Goal: Task Accomplishment & Management: Manage account settings

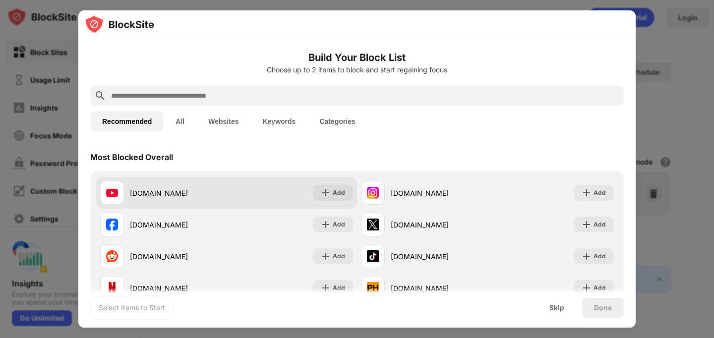
scroll to position [68, 0]
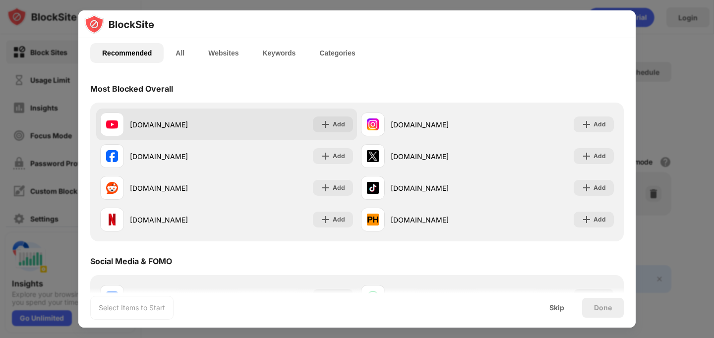
click at [344, 133] on div "[DOMAIN_NAME] Add" at bounding box center [226, 125] width 261 height 32
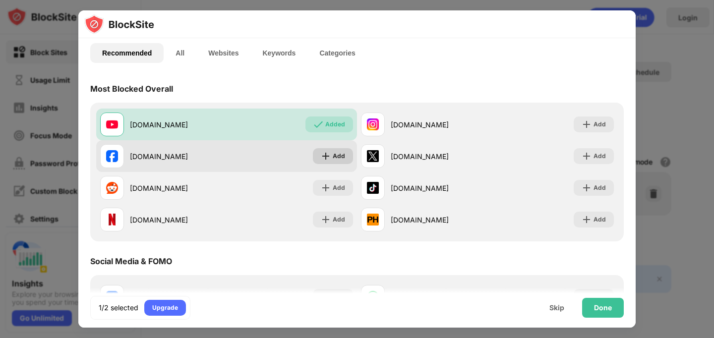
click at [340, 152] on div "Add" at bounding box center [339, 156] width 12 height 10
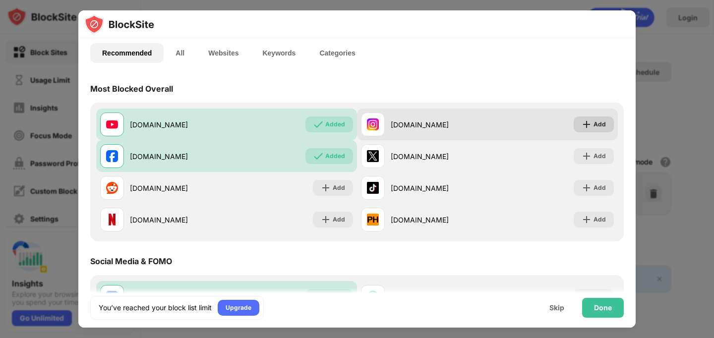
click at [610, 122] on div "Add" at bounding box center [594, 125] width 40 height 16
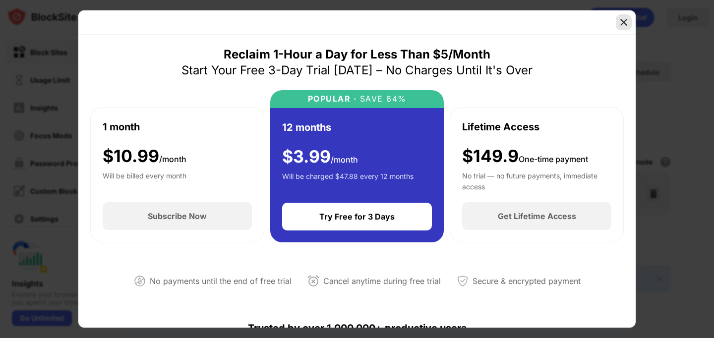
click at [625, 21] on img at bounding box center [624, 22] width 10 height 10
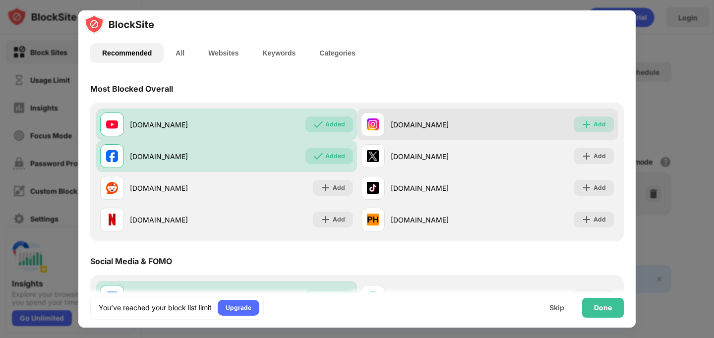
click at [590, 121] on img at bounding box center [587, 124] width 10 height 10
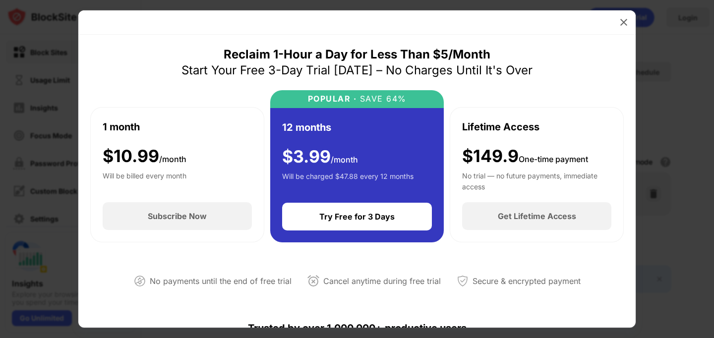
click at [275, 71] on div "Start Your Free 3-Day Trial Today – No Charges Until It's Over" at bounding box center [356, 70] width 351 height 16
click at [274, 59] on div "Reclaim 1-Hour a Day for Less Than $5/Month" at bounding box center [357, 55] width 267 height 16
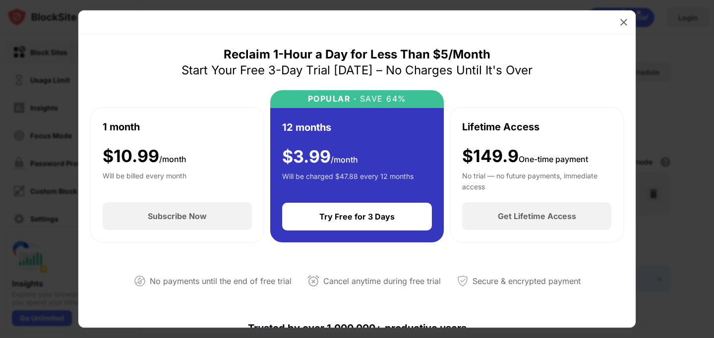
click at [274, 59] on div "Reclaim 1-Hour a Day for Less Than $5/Month" at bounding box center [357, 55] width 267 height 16
click at [251, 64] on div "Start Your Free 3-Day Trial Today – No Charges Until It's Over" at bounding box center [356, 70] width 351 height 16
click at [619, 26] on img at bounding box center [624, 22] width 10 height 10
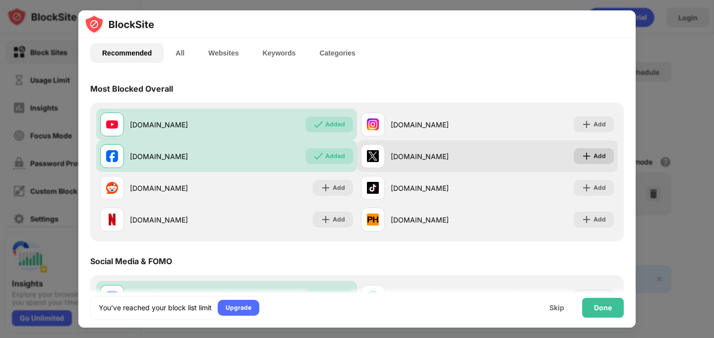
click at [587, 153] on img at bounding box center [587, 156] width 10 height 10
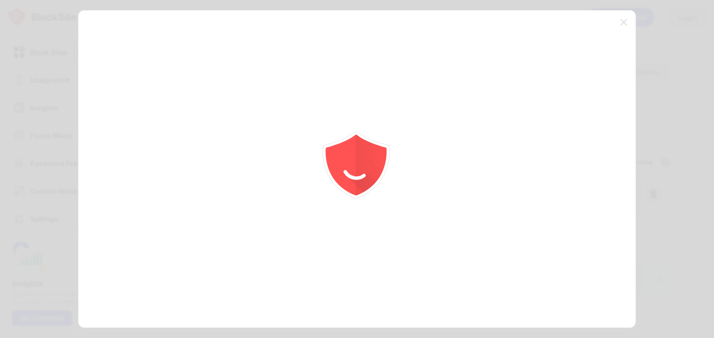
click at [647, 108] on div at bounding box center [357, 169] width 714 height 338
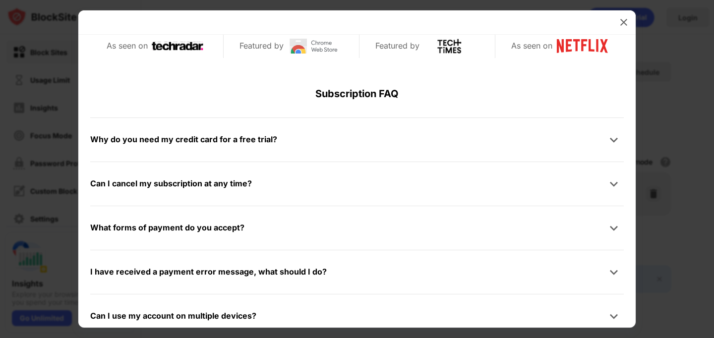
scroll to position [472, 0]
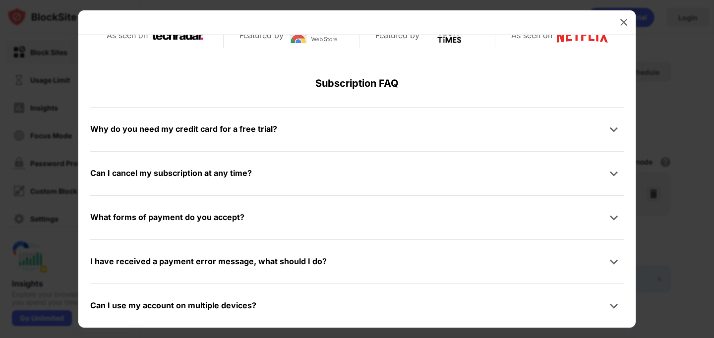
click at [389, 116] on div "Why do you need my credit card for a free trial? We ask for your credit card to…" at bounding box center [356, 129] width 533 height 44
click at [623, 25] on img at bounding box center [624, 22] width 10 height 10
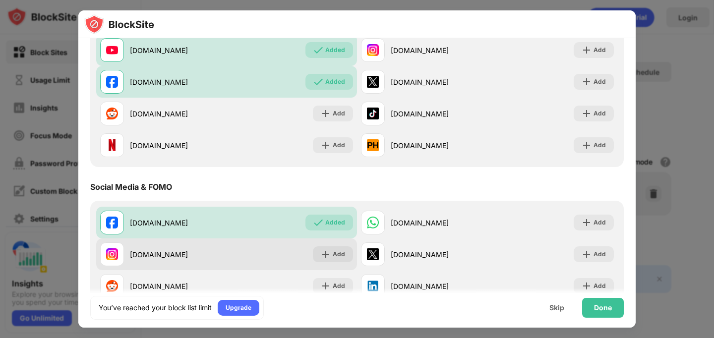
scroll to position [113, 0]
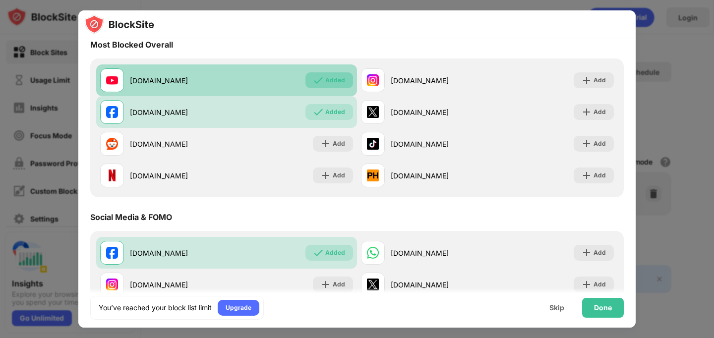
click at [325, 84] on div "Added" at bounding box center [329, 80] width 48 height 16
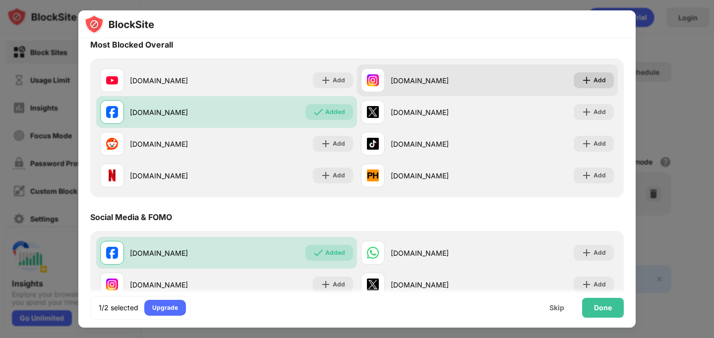
click at [599, 79] on div "Add" at bounding box center [599, 80] width 12 height 10
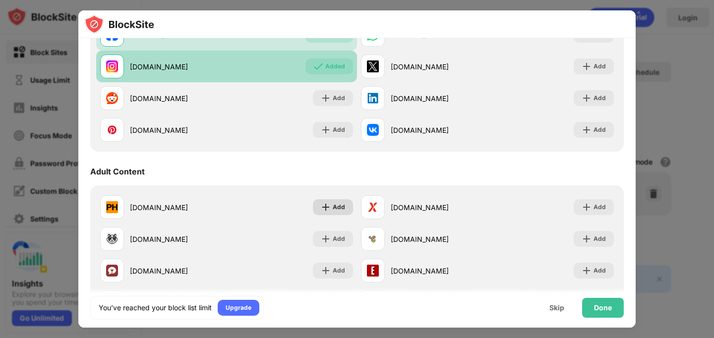
scroll to position [409, 0]
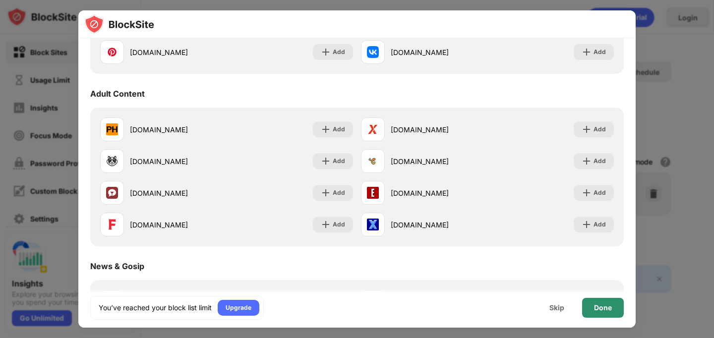
click at [604, 306] on div "Done" at bounding box center [603, 308] width 18 height 8
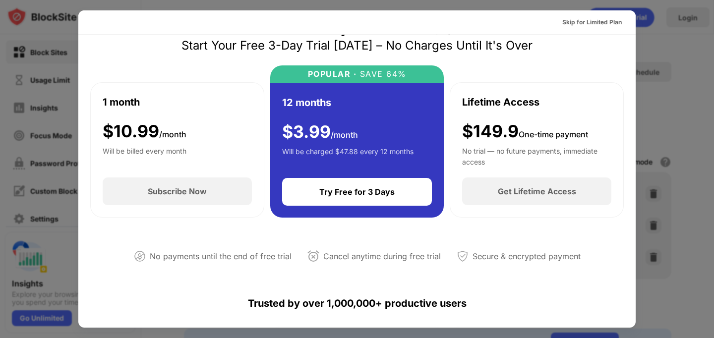
scroll to position [33, 0]
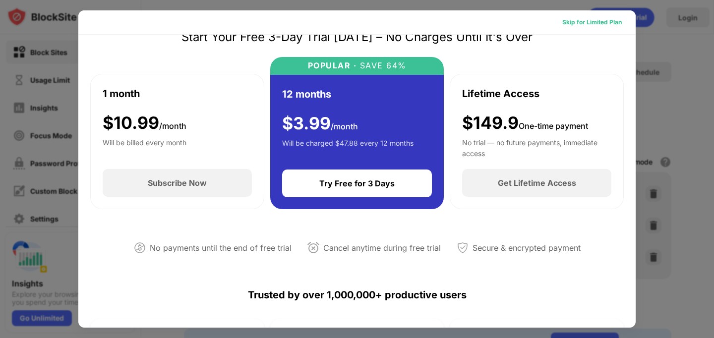
click at [601, 22] on div "Skip for Limited Plan" at bounding box center [591, 22] width 59 height 10
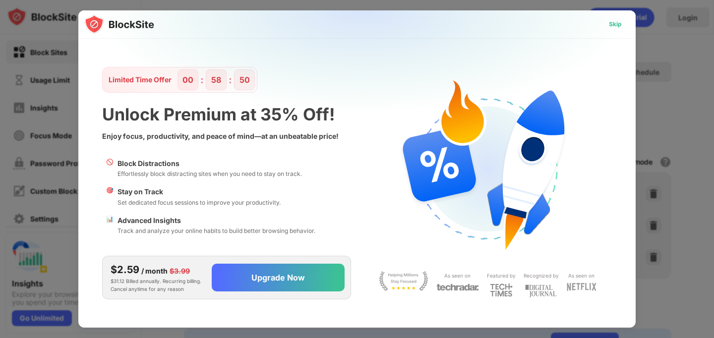
click at [612, 28] on div "Skip" at bounding box center [615, 24] width 13 height 10
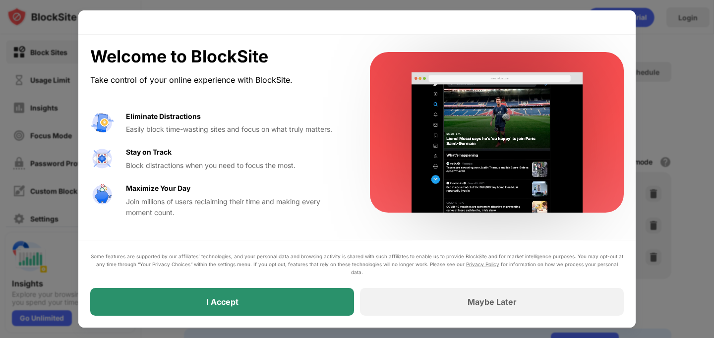
click at [256, 303] on div "I Accept" at bounding box center [222, 302] width 264 height 28
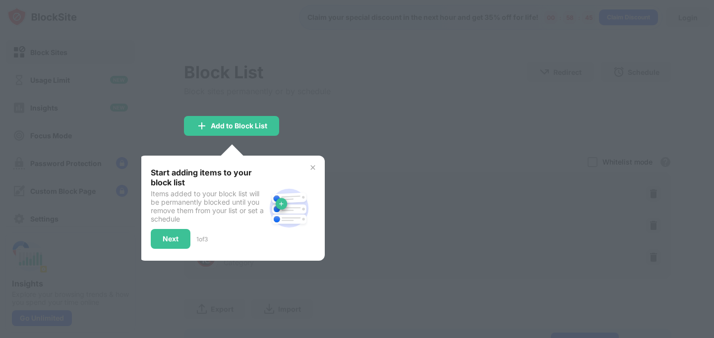
click at [315, 174] on div "Start adding items to your block list Items added to your block list will be pe…" at bounding box center [232, 208] width 186 height 105
click at [315, 168] on img at bounding box center [313, 168] width 8 height 8
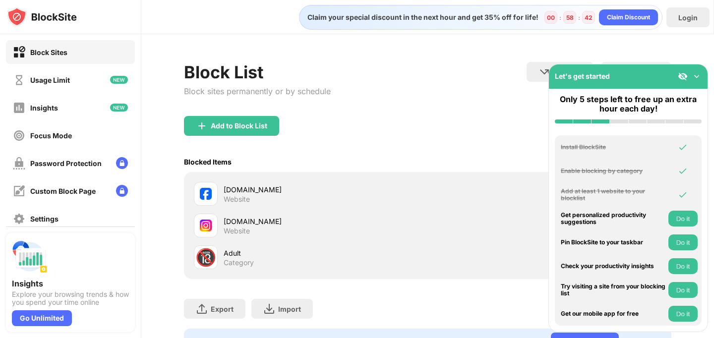
click at [693, 73] on img at bounding box center [697, 76] width 10 height 10
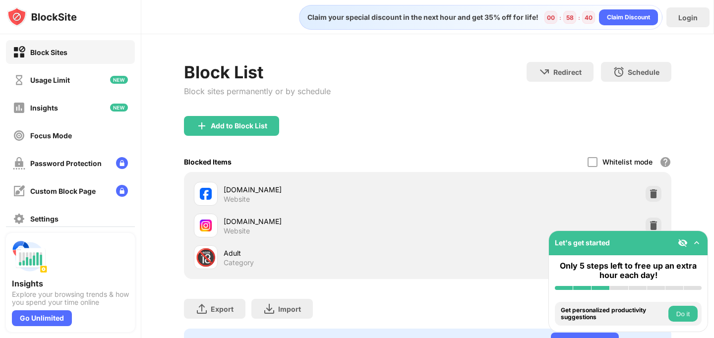
scroll to position [46, 0]
